Goal: Information Seeking & Learning: Learn about a topic

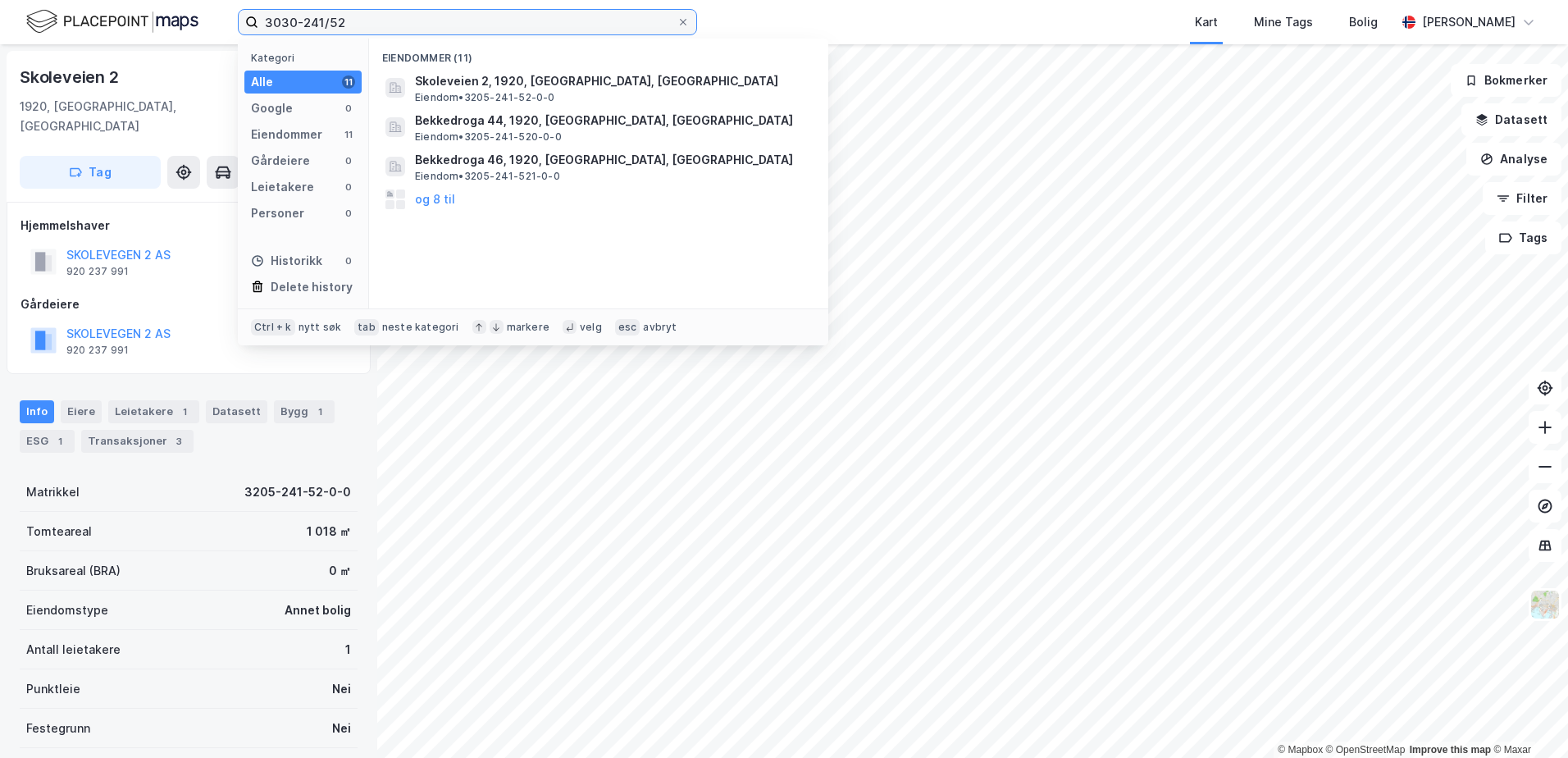
drag, startPoint x: 345, startPoint y: 24, endPoint x: 250, endPoint y: 25, distance: 95.0
click at [254, 25] on label "3030-241/52" at bounding box center [467, 22] width 459 height 26
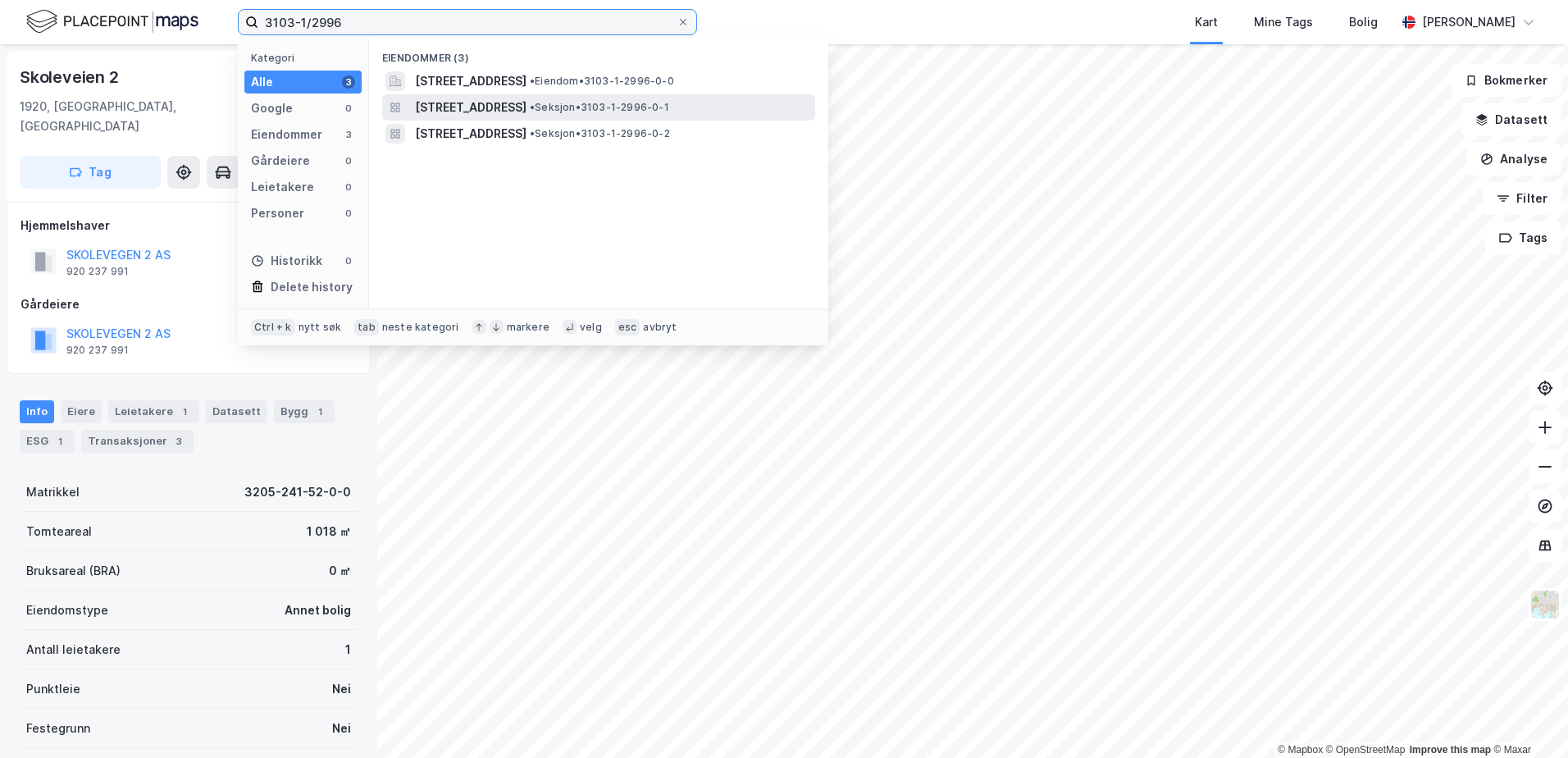
type input "3103-1/2996"
click at [631, 105] on span "• Seksjon • 3103-1-2996-0-1" at bounding box center [600, 107] width 140 height 13
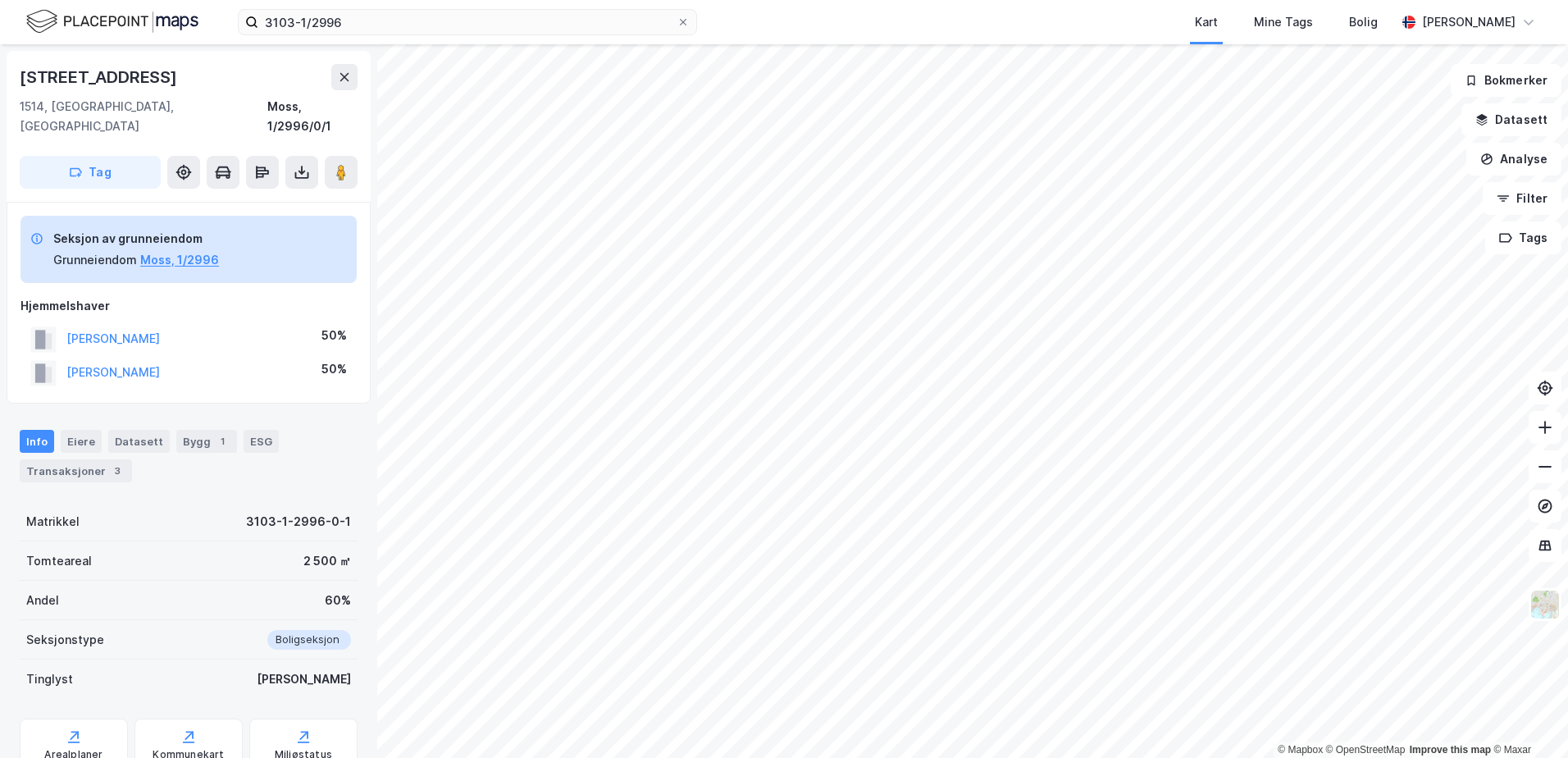
scroll to position [1, 0]
click at [353, 155] on button at bounding box center [341, 172] width 33 height 33
click at [339, 163] on image at bounding box center [340, 171] width 9 height 16
click at [342, 16] on input "3103-1/2996" at bounding box center [467, 22] width 418 height 25
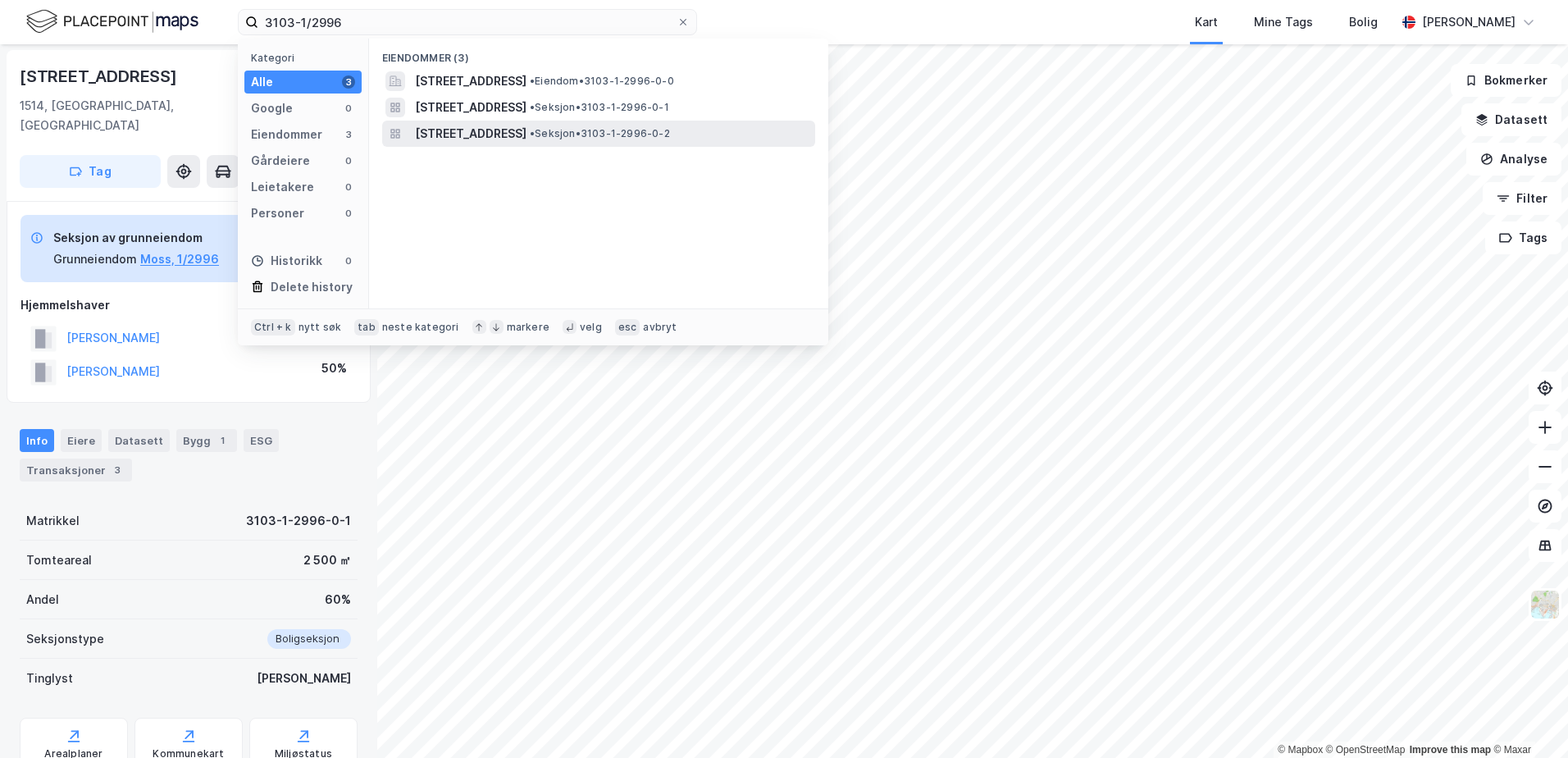
click at [527, 131] on span "[STREET_ADDRESS]" at bounding box center [470, 134] width 111 height 20
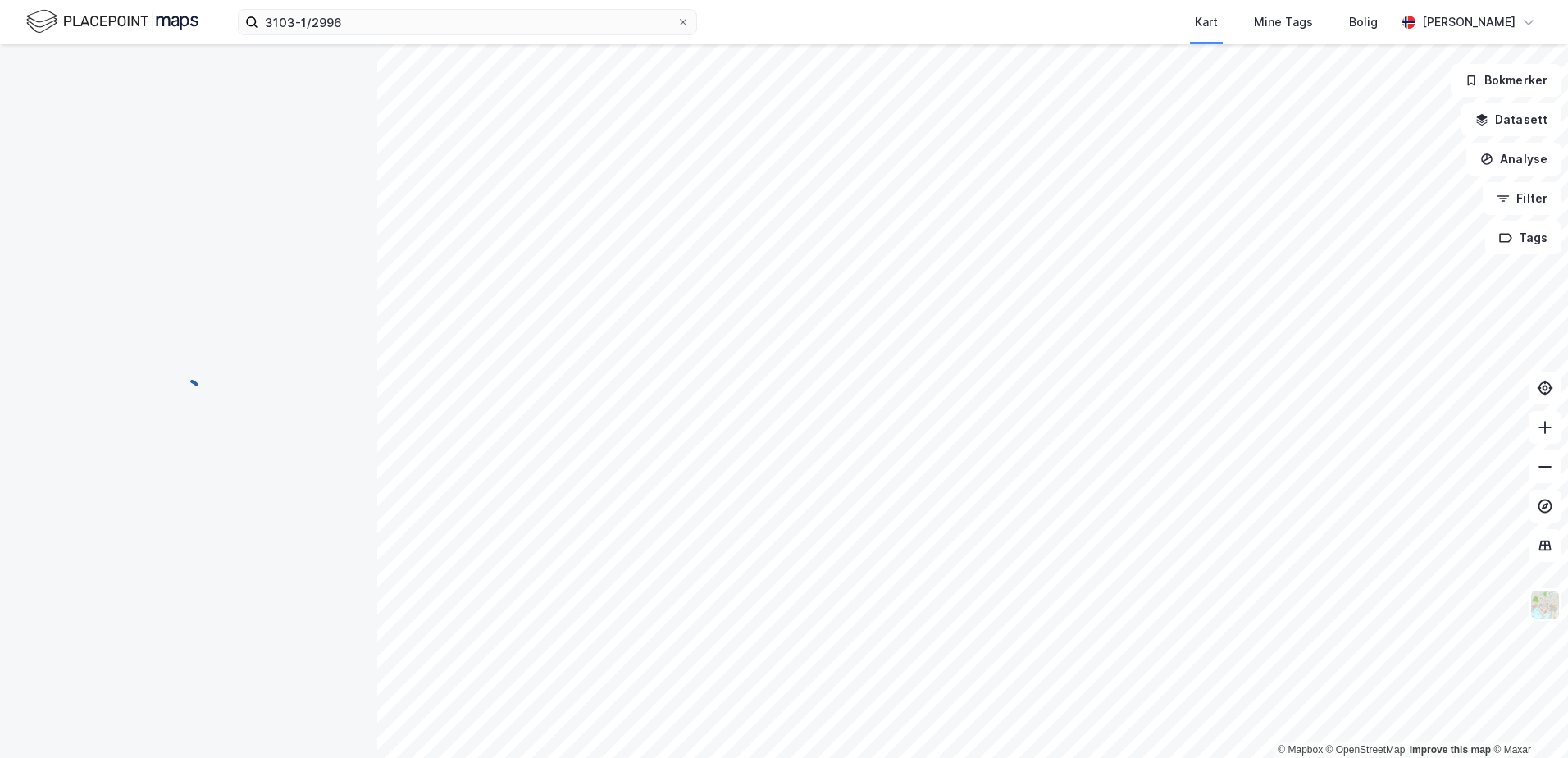
scroll to position [1, 0]
